Goal: Obtain resource: Download file/media

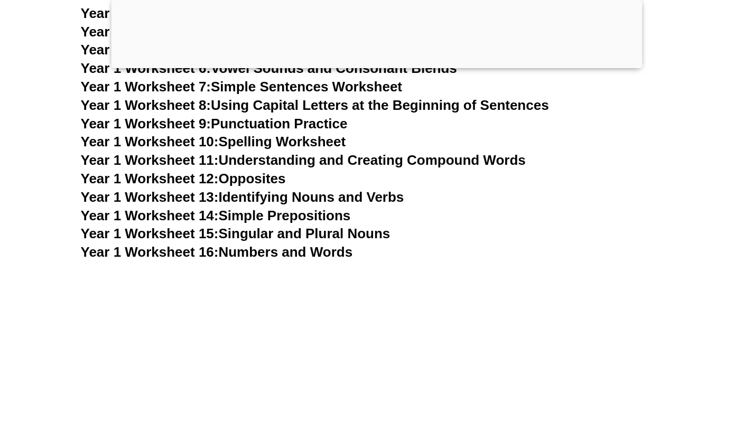
scroll to position [2099, 0]
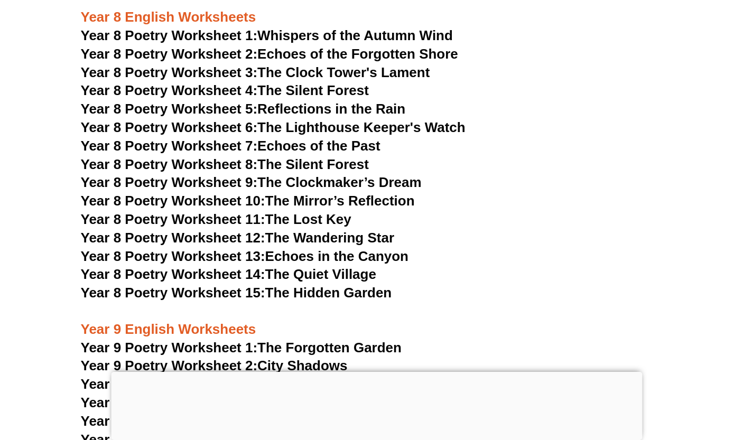
scroll to position [7032, 0]
click at [277, 82] on link "Year 8 Poetry Worksheet 4: The Silent Forest" at bounding box center [225, 90] width 288 height 16
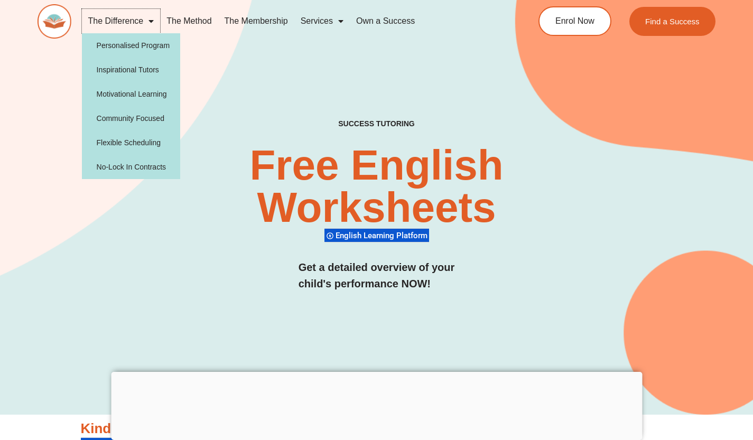
click at [144, 20] on span "Menu" at bounding box center [148, 21] width 11 height 19
